Goal: Information Seeking & Learning: Learn about a topic

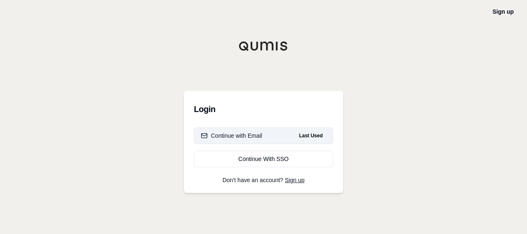
click at [244, 138] on div "Continue with Email" at bounding box center [231, 135] width 61 height 8
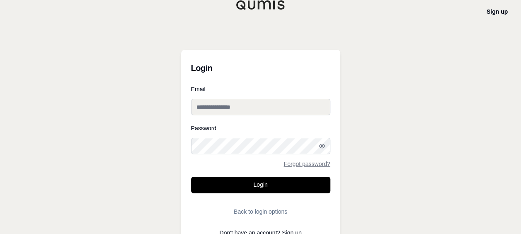
click at [247, 109] on input "Email" at bounding box center [260, 107] width 139 height 17
type input "**********"
click at [191, 177] on button "Login" at bounding box center [260, 185] width 139 height 17
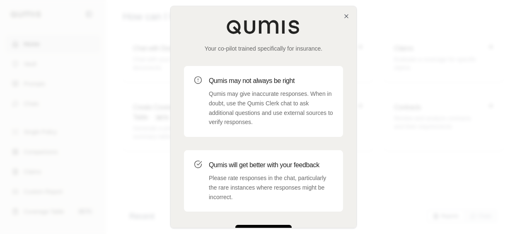
click at [264, 226] on button "Get Started" at bounding box center [264, 233] width 56 height 17
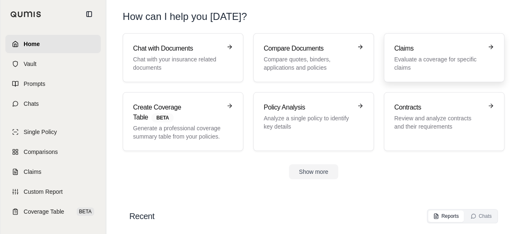
click at [452, 48] on h3 "Claims" at bounding box center [438, 49] width 88 height 10
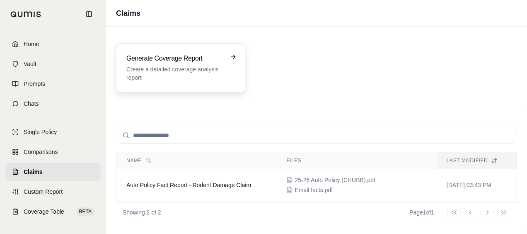
click at [196, 59] on h3 "Generate Coverage Report" at bounding box center [174, 58] width 97 height 10
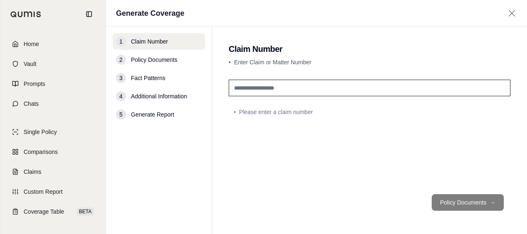
click at [291, 90] on input "text" at bounding box center [370, 88] width 282 height 17
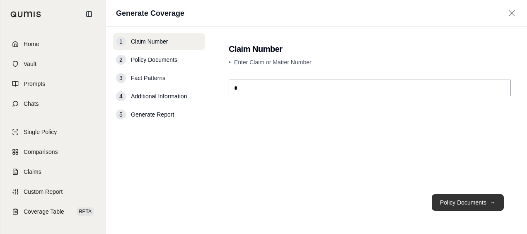
type input "*"
click at [449, 198] on button "Policy Documents →" at bounding box center [468, 202] width 72 height 17
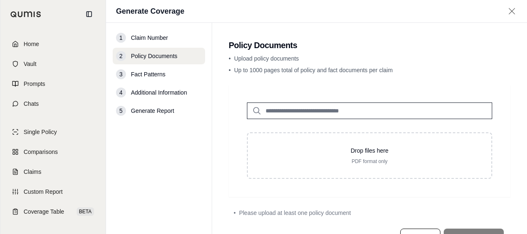
click at [339, 109] on input "search" at bounding box center [369, 110] width 245 height 17
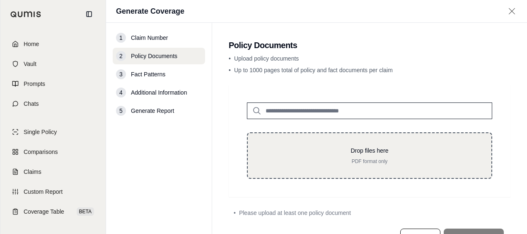
click at [354, 149] on p "Drop files here" at bounding box center [369, 150] width 217 height 8
type input "**********"
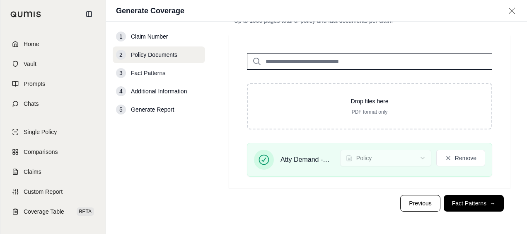
scroll to position [49, 0]
click at [468, 207] on button "Fact Patterns →" at bounding box center [474, 202] width 60 height 17
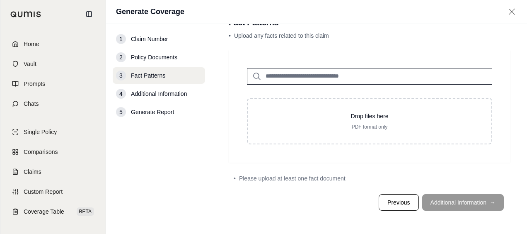
scroll to position [24, 0]
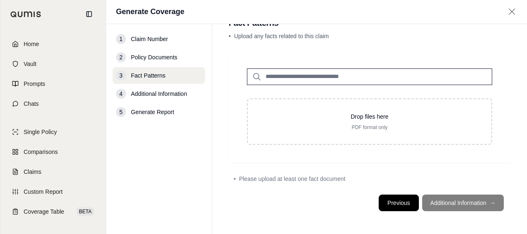
click at [387, 207] on button "Previous" at bounding box center [399, 202] width 40 height 17
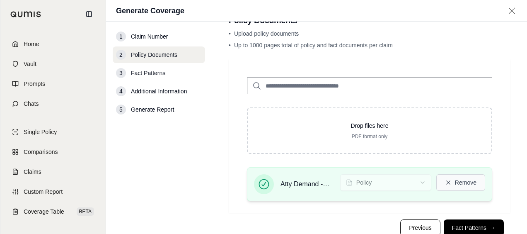
click at [449, 182] on button "Remove" at bounding box center [461, 182] width 49 height 17
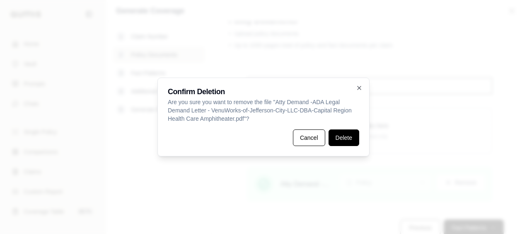
click at [342, 138] on button "Delete" at bounding box center [344, 137] width 31 height 17
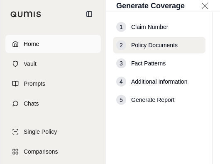
click at [30, 44] on span "Home" at bounding box center [31, 44] width 15 height 8
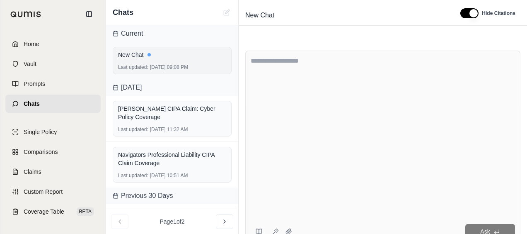
click at [174, 56] on div "New Chat" at bounding box center [172, 55] width 108 height 8
click at [149, 56] on div "New Chat" at bounding box center [172, 55] width 108 height 8
click at [138, 63] on div "New Chat Last updated: [DATE] 09:08 PM" at bounding box center [172, 60] width 119 height 27
drag, startPoint x: 319, startPoint y: 113, endPoint x: 289, endPoint y: 75, distance: 48.4
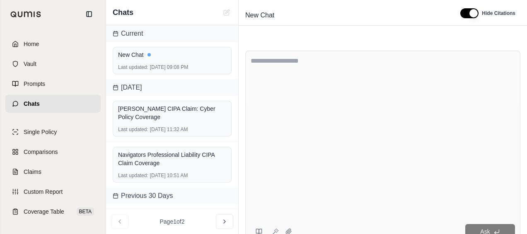
click at [289, 75] on textarea at bounding box center [383, 135] width 265 height 159
click at [263, 13] on span "New Chat" at bounding box center [260, 15] width 36 height 13
click at [279, 17] on input "********" at bounding box center [346, 15] width 209 height 13
click at [284, 99] on textarea at bounding box center [383, 135] width 265 height 159
click at [32, 46] on span "Home" at bounding box center [31, 44] width 15 height 8
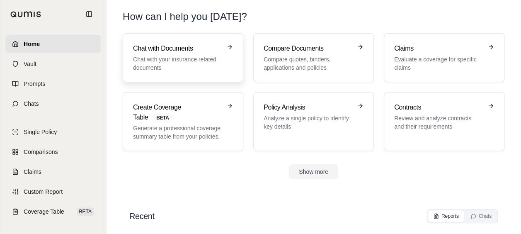
click at [183, 65] on p "Chat with your insurance related documents" at bounding box center [177, 63] width 88 height 17
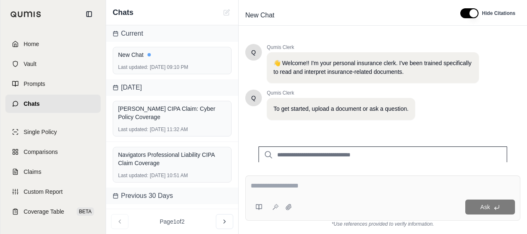
click at [311, 154] on input "search" at bounding box center [383, 154] width 249 height 17
type input "*********"
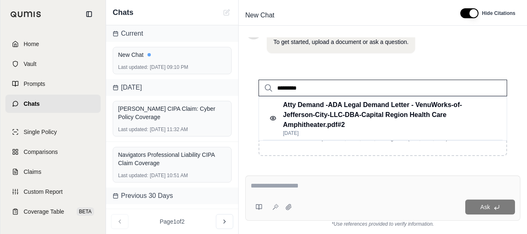
scroll to position [70, 0]
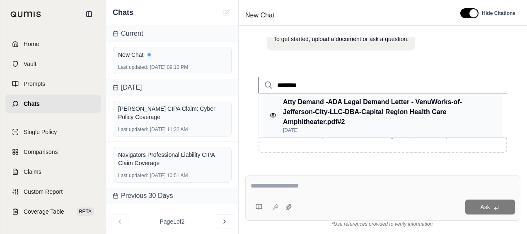
click at [329, 110] on p "Atty Demand -ADA Legal Demand Letter - VenuWorks-of-Jefferson-City-LLC-DBA-Capi…" at bounding box center [385, 112] width 205 height 30
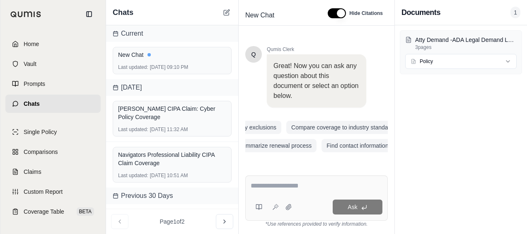
scroll to position [0, 111]
type textarea "*"
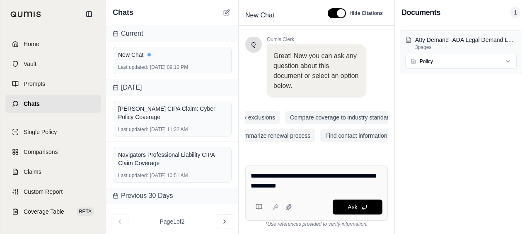
type textarea "**********"
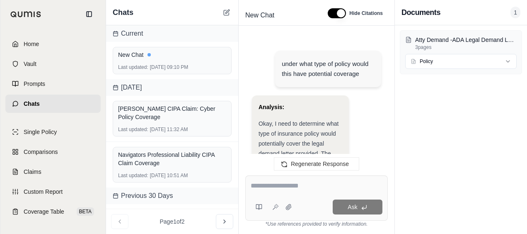
scroll to position [1407, 0]
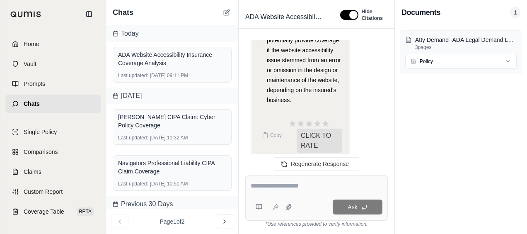
click at [269, 127] on button "Copy" at bounding box center [272, 135] width 27 height 17
click at [290, 206] on icon at bounding box center [288, 206] width 5 height 5
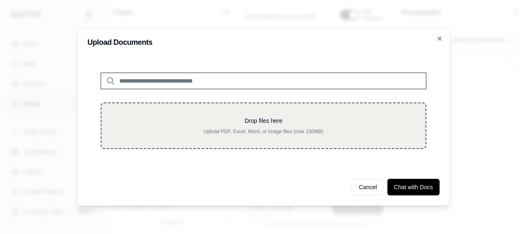
click at [251, 127] on div "Drop files here Upload PDF, Excel, Word, or image files (max 150MB)" at bounding box center [264, 126] width 298 height 18
type input "**********"
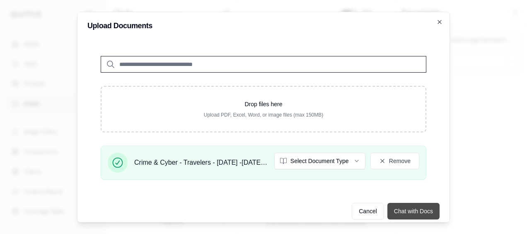
click at [403, 209] on button "Chat with Docs" at bounding box center [414, 211] width 52 height 17
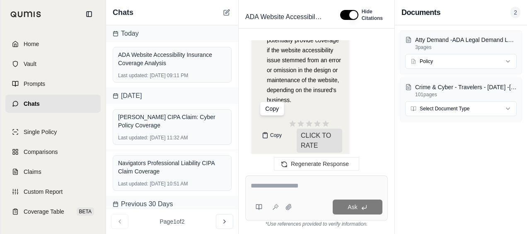
click at [269, 127] on button "Copy" at bounding box center [272, 135] width 27 height 17
click at [250, 164] on div "Regenerate Response" at bounding box center [317, 164] width 156 height 20
click at [225, 219] on icon at bounding box center [224, 221] width 7 height 7
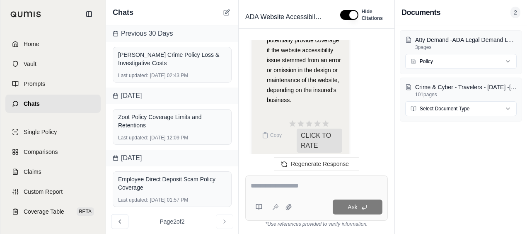
click at [261, 184] on textarea at bounding box center [317, 186] width 132 height 10
click at [275, 206] on icon at bounding box center [275, 207] width 7 height 7
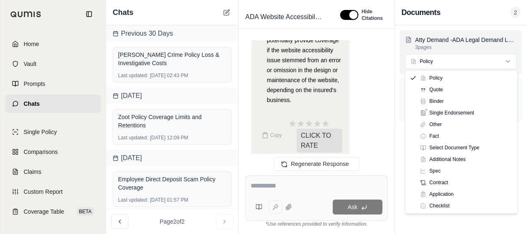
click at [509, 59] on html "Home Vault Prompts Chats Single Policy Comparisons Claims Custom Report Coverag…" at bounding box center [263, 117] width 527 height 234
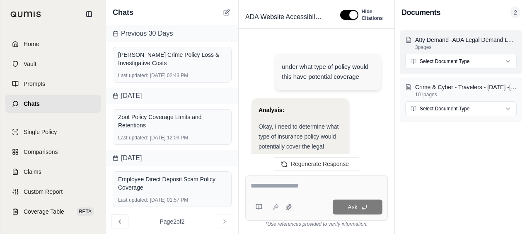
scroll to position [0, 0]
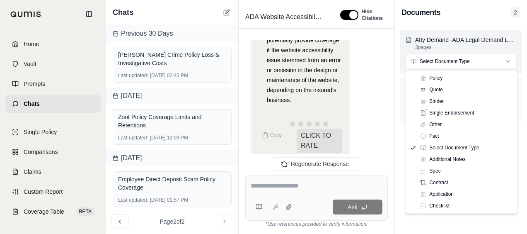
click at [452, 61] on html "Home Vault Prompts Chats Single Policy Comparisons Claims Custom Report Coverag…" at bounding box center [263, 117] width 527 height 234
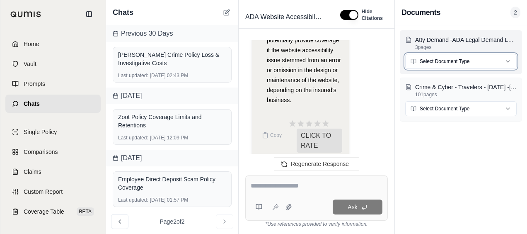
click at [452, 61] on html "Home Vault Prompts Chats Single Policy Comparisons Claims Custom Report Coverag…" at bounding box center [263, 117] width 527 height 234
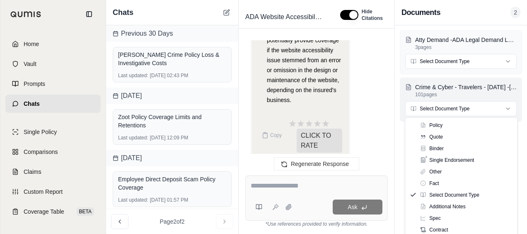
click at [430, 111] on html "Home Vault Prompts Chats Single Policy Comparisons Claims Custom Report Coverag…" at bounding box center [263, 117] width 527 height 234
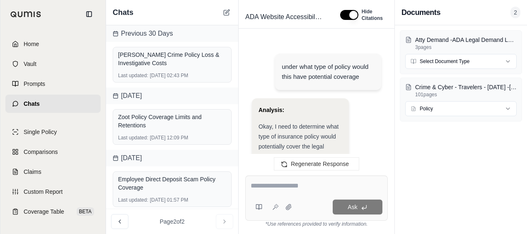
scroll to position [1411, 0]
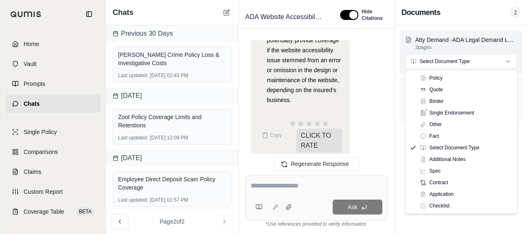
click at [449, 57] on html "Home Vault Prompts Chats Single Policy Comparisons Claims Custom Report Coverag…" at bounding box center [263, 117] width 527 height 234
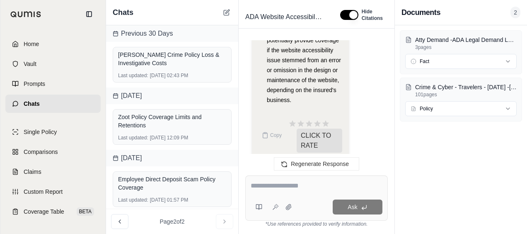
click at [298, 85] on li "Errors & Omissions (E&O) Insurance: This policy could potentially provide cover…" at bounding box center [304, 60] width 75 height 90
click at [285, 185] on textarea at bounding box center [317, 186] width 132 height 10
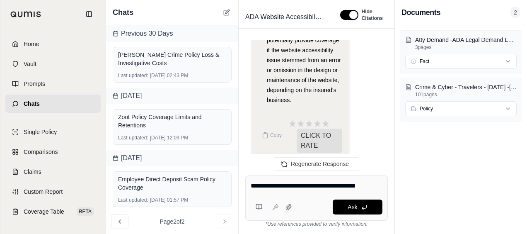
type textarea "**********"
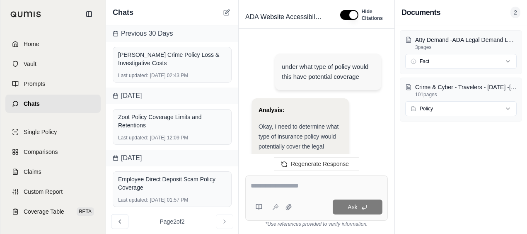
scroll to position [4458, 0]
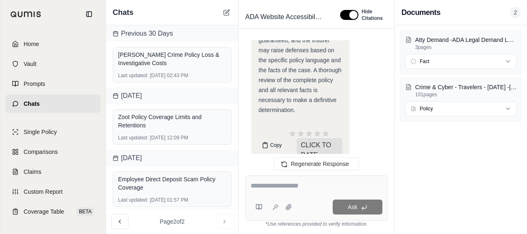
click at [273, 142] on span "Copy" at bounding box center [276, 145] width 12 height 7
click at [287, 207] on icon at bounding box center [289, 207] width 7 height 7
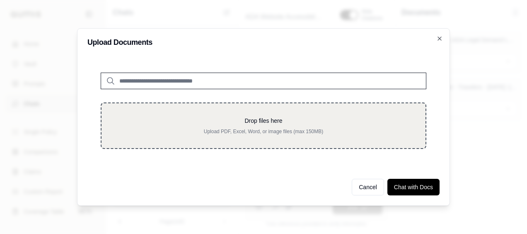
click at [232, 122] on p "Drop files here" at bounding box center [264, 121] width 298 height 8
type input "**********"
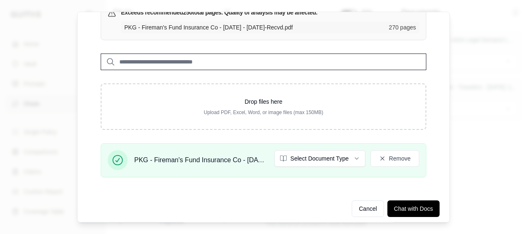
scroll to position [46, 0]
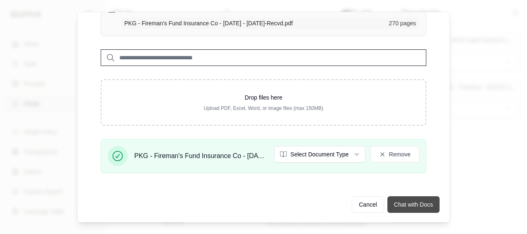
click at [412, 203] on button "Chat with Docs" at bounding box center [414, 204] width 52 height 17
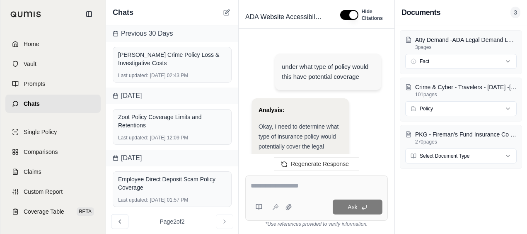
scroll to position [0, 0]
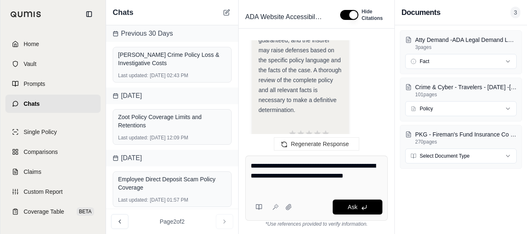
type textarea "**********"
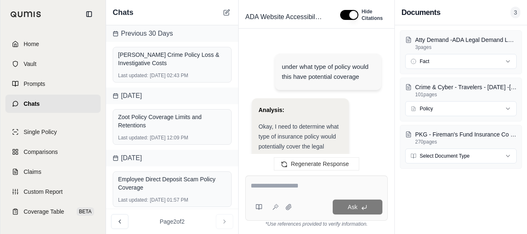
scroll to position [7284, 0]
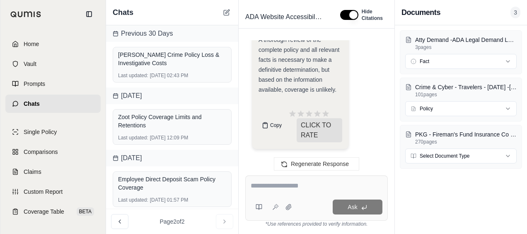
click at [271, 128] on span "Copy" at bounding box center [276, 125] width 12 height 7
click at [287, 207] on icon at bounding box center [288, 206] width 5 height 5
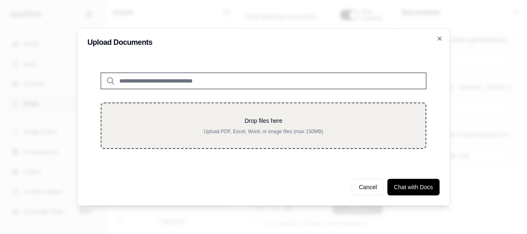
click at [261, 126] on div "Drop files here Upload PDF, Excel, Word, or image files (max 150MB)" at bounding box center [264, 126] width 298 height 18
type input "**********"
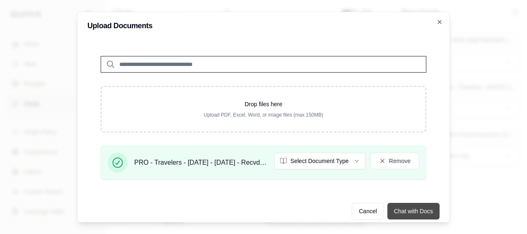
click at [408, 212] on button "Chat with Docs" at bounding box center [414, 211] width 52 height 17
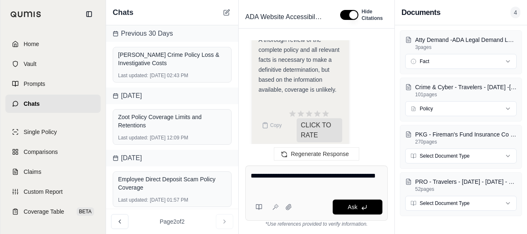
type textarea "**********"
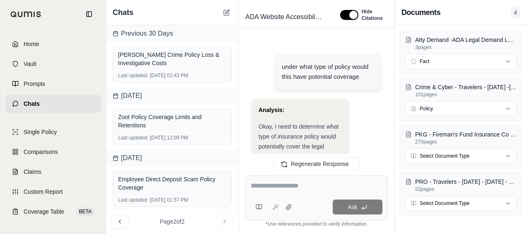
scroll to position [9597, 0]
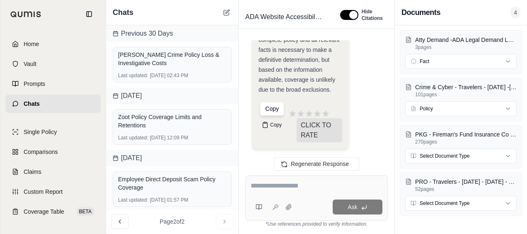
click at [272, 126] on span "Copy" at bounding box center [276, 124] width 12 height 7
